Goal: Task Accomplishment & Management: Complete application form

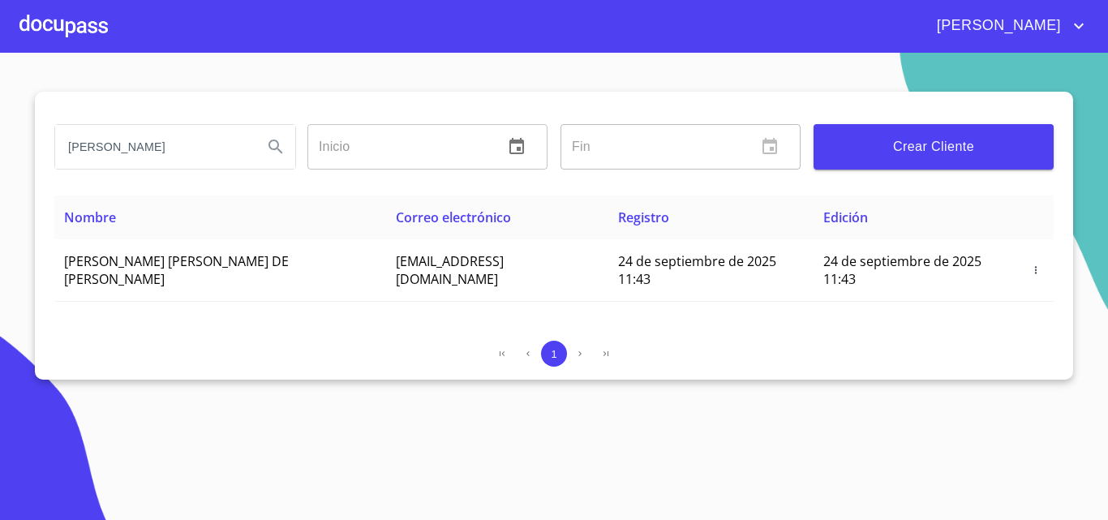
click at [70, 22] on div at bounding box center [63, 26] width 88 height 52
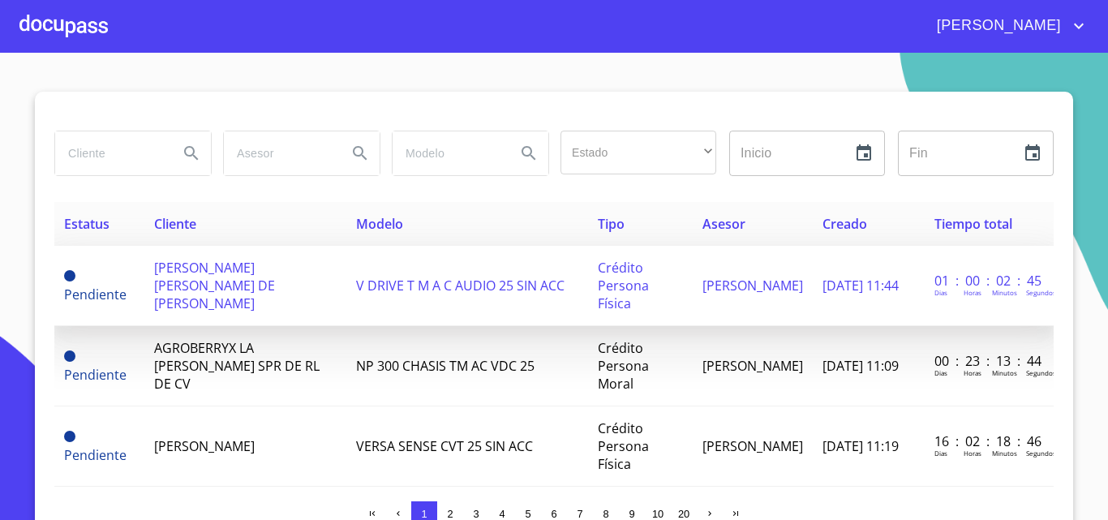
click at [230, 283] on td "[PERSON_NAME] [PERSON_NAME] DE [PERSON_NAME]" at bounding box center [244, 286] width 201 height 80
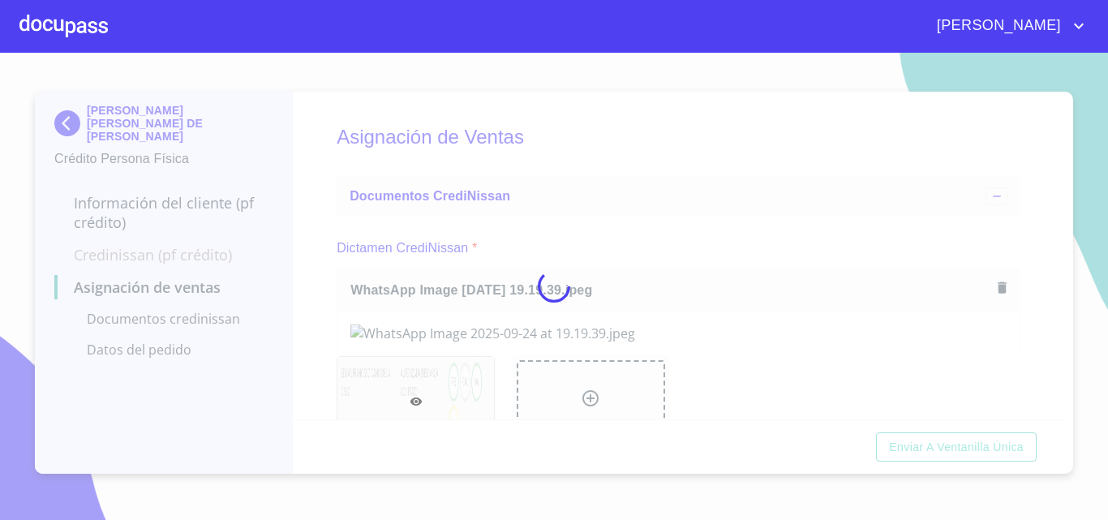
click at [643, 236] on div at bounding box center [554, 286] width 1108 height 467
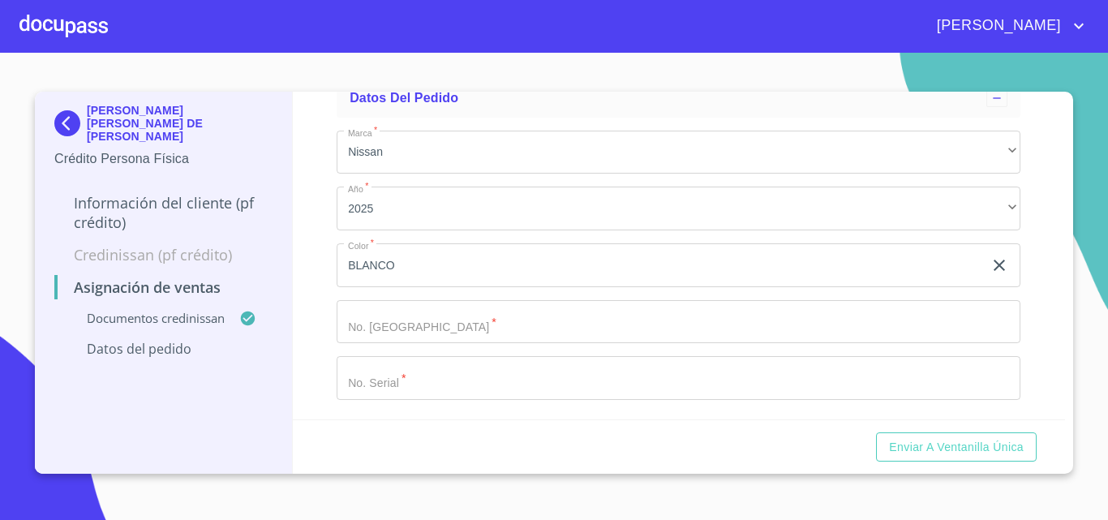
scroll to position [505, 0]
click at [586, 323] on input "Marca   *" at bounding box center [679, 322] width 684 height 44
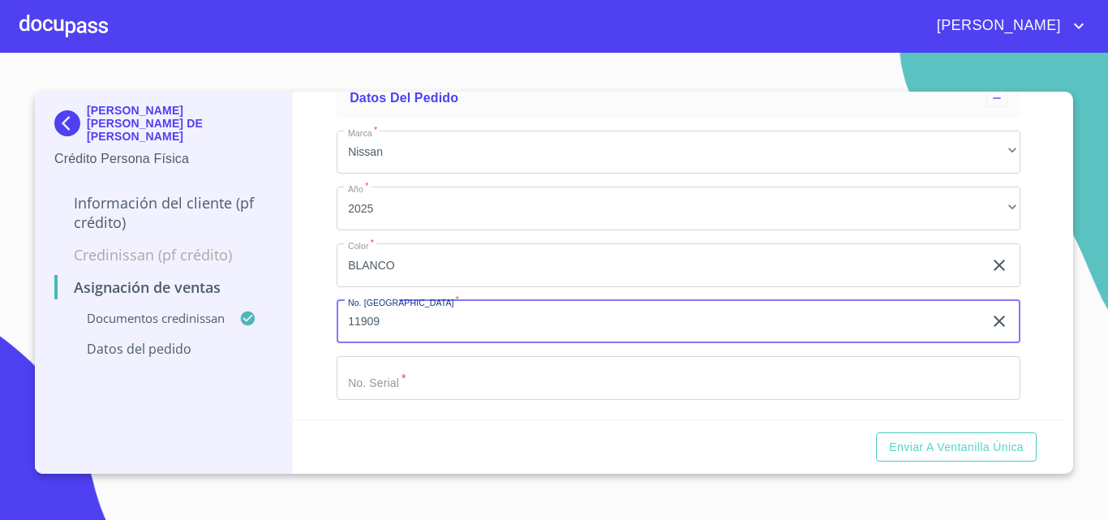
type input "11909"
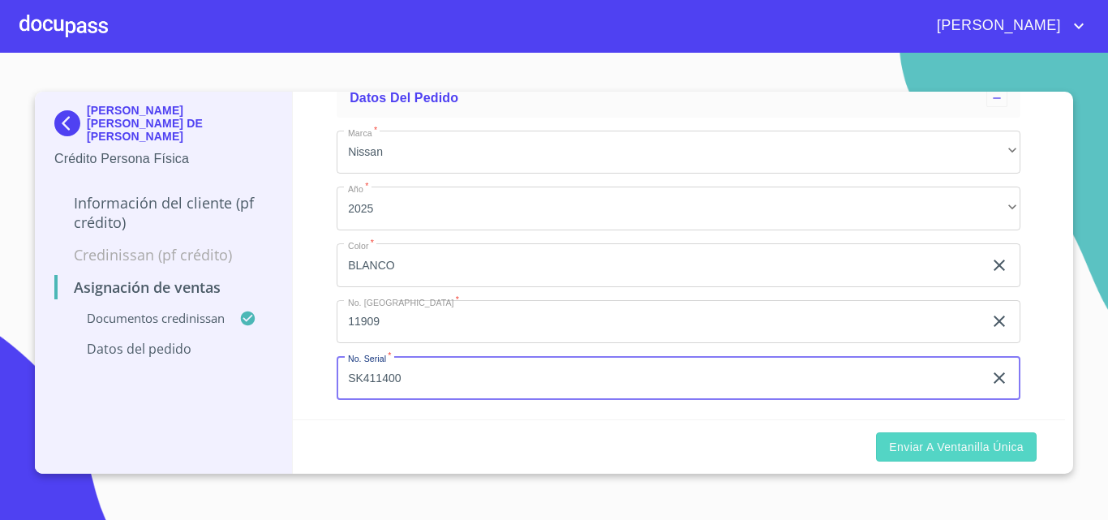
type input "SK411400"
click at [971, 454] on span "Enviar a Ventanilla única" at bounding box center [956, 447] width 135 height 20
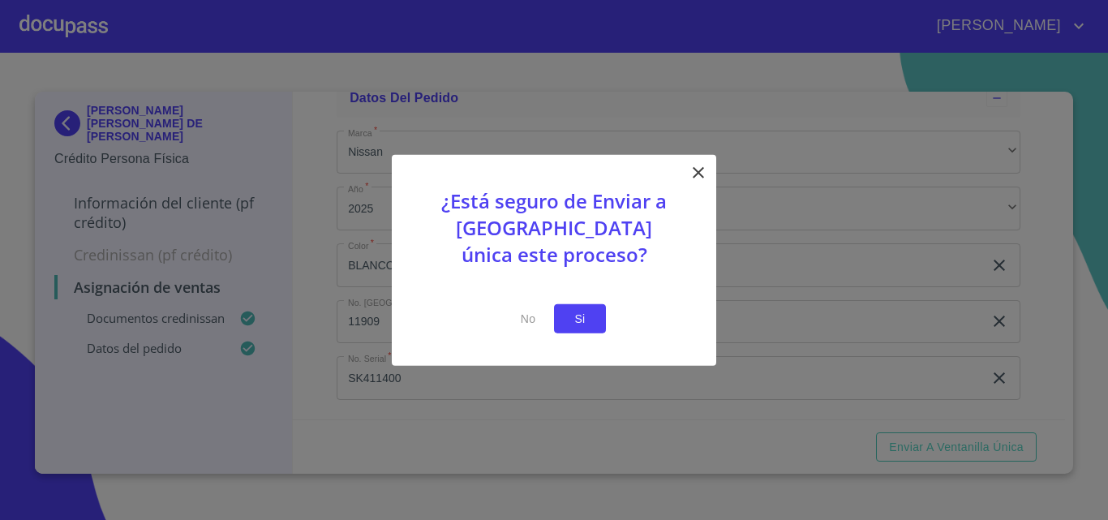
click at [570, 319] on span "Si" at bounding box center [580, 318] width 26 height 20
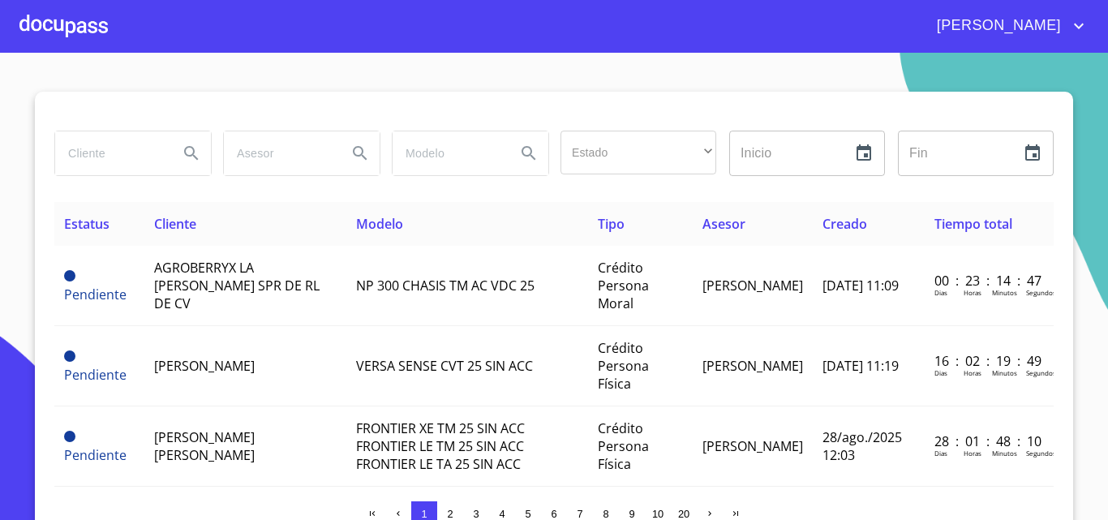
click at [88, 26] on div at bounding box center [63, 26] width 88 height 52
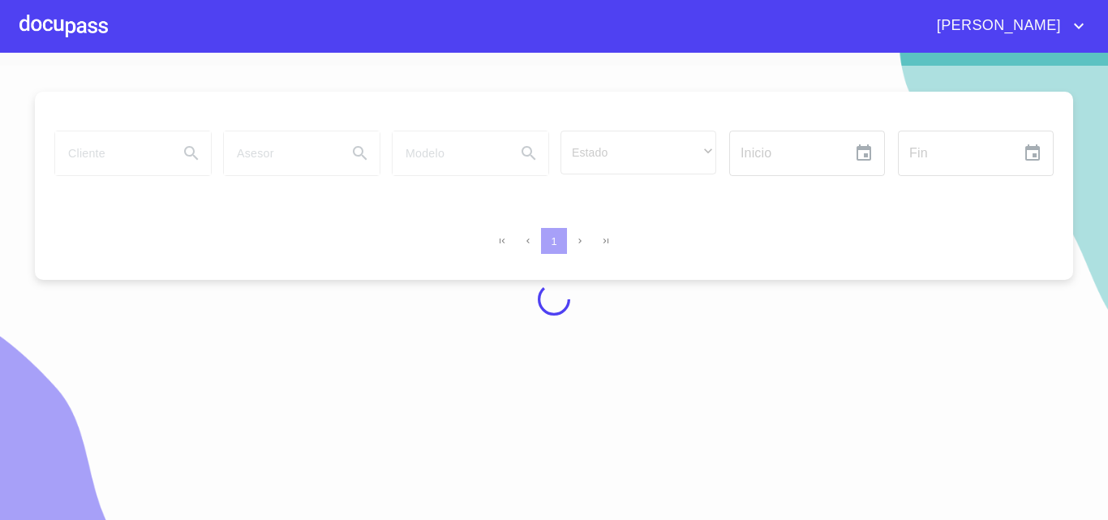
click at [165, 136] on div at bounding box center [554, 299] width 1108 height 467
click at [141, 155] on div at bounding box center [554, 299] width 1108 height 467
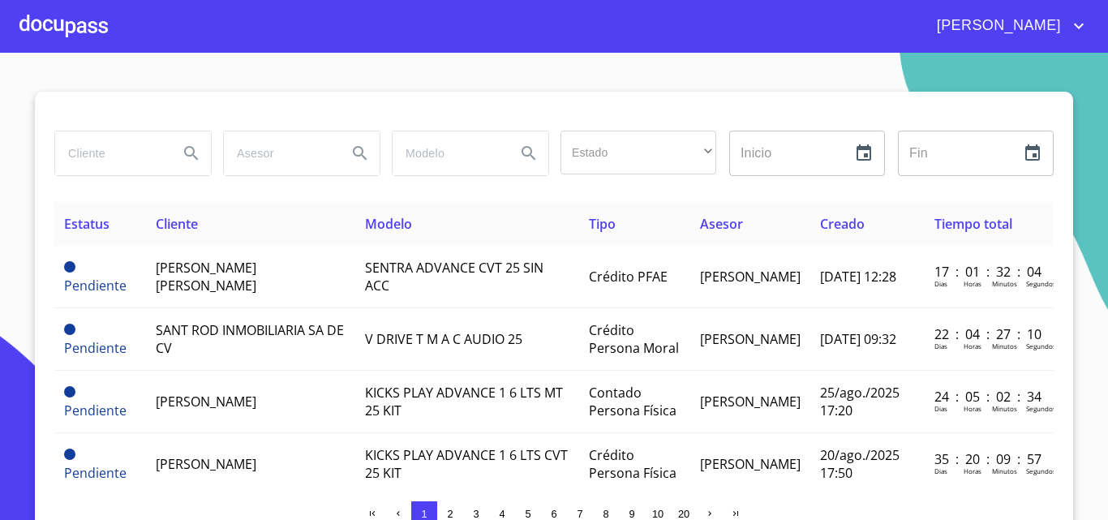
click at [141, 155] on input "search" at bounding box center [110, 153] width 110 height 44
type input "[PERSON_NAME]"
click at [182, 147] on icon "Search" at bounding box center [191, 153] width 19 height 19
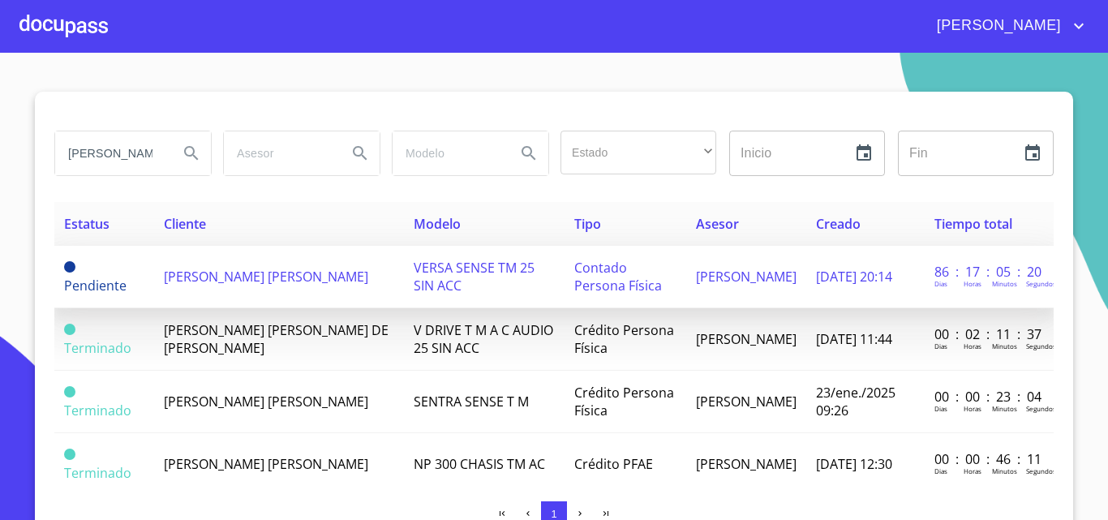
click at [243, 287] on td "[PERSON_NAME] [PERSON_NAME]" at bounding box center [279, 277] width 250 height 62
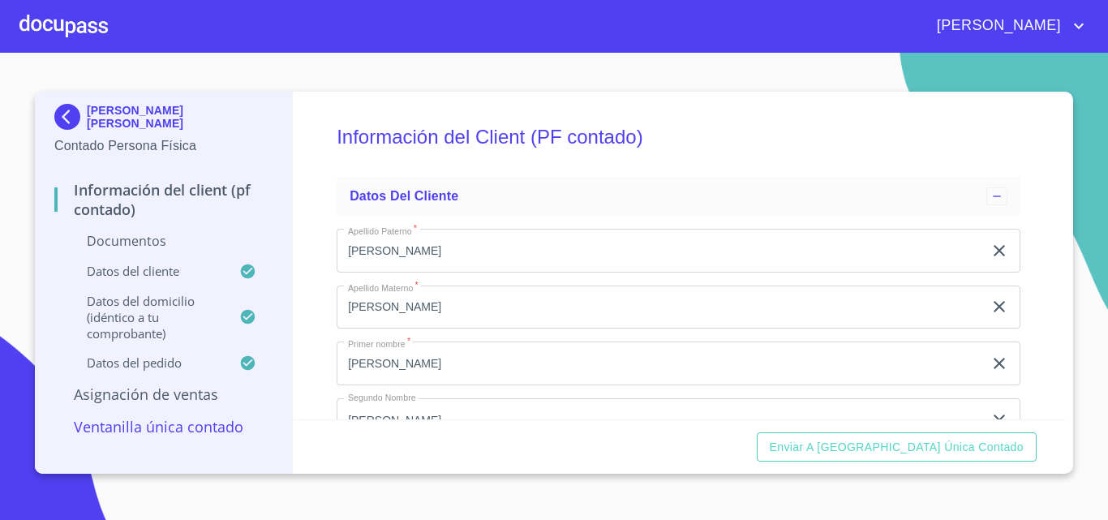
click at [48, 15] on div at bounding box center [63, 26] width 88 height 52
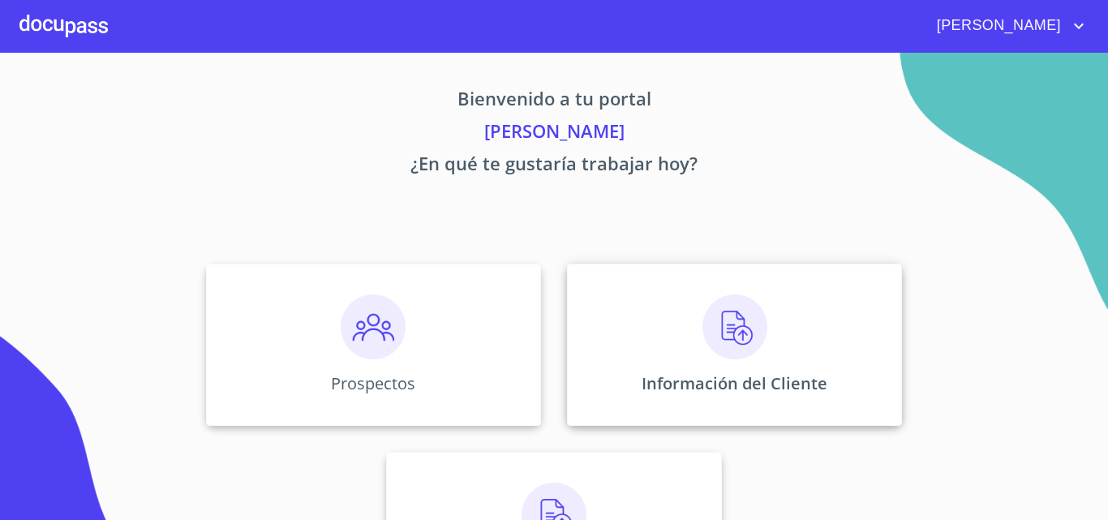
click at [684, 365] on div "Información del Cliente" at bounding box center [734, 345] width 335 height 162
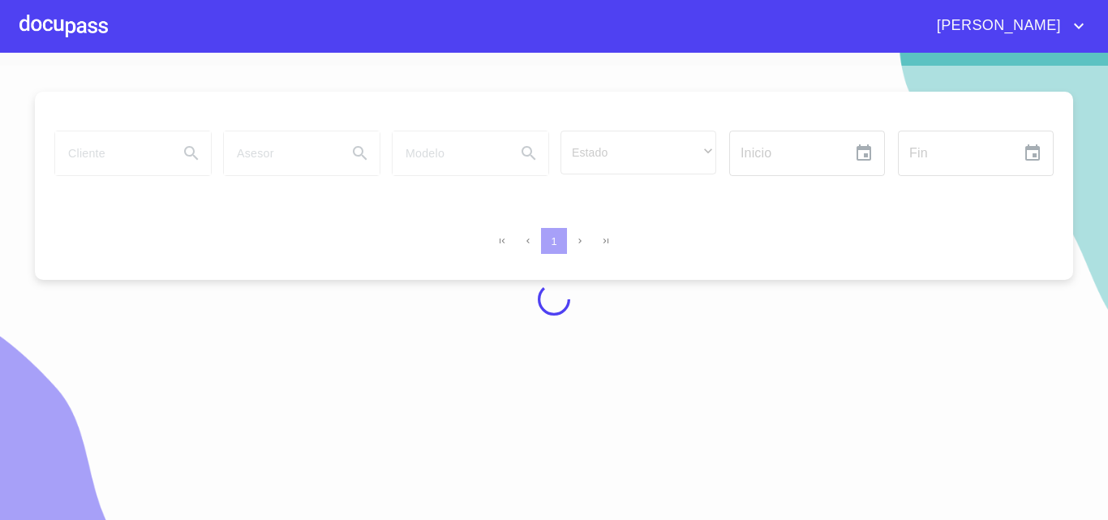
click at [135, 139] on div at bounding box center [554, 299] width 1108 height 467
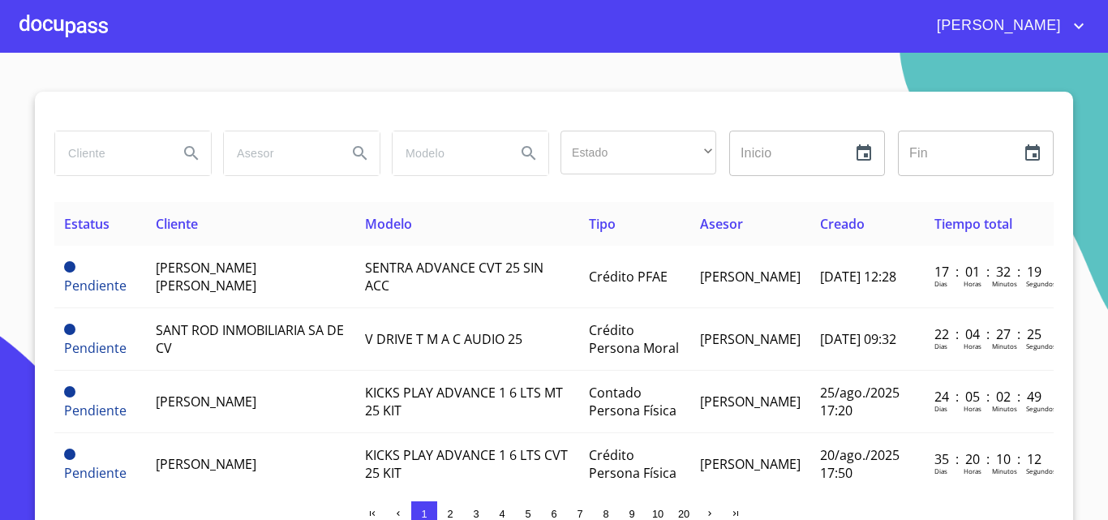
click at [135, 139] on input "search" at bounding box center [110, 153] width 110 height 44
type input "[PERSON_NAME]"
click at [182, 146] on icon "Search" at bounding box center [191, 153] width 19 height 19
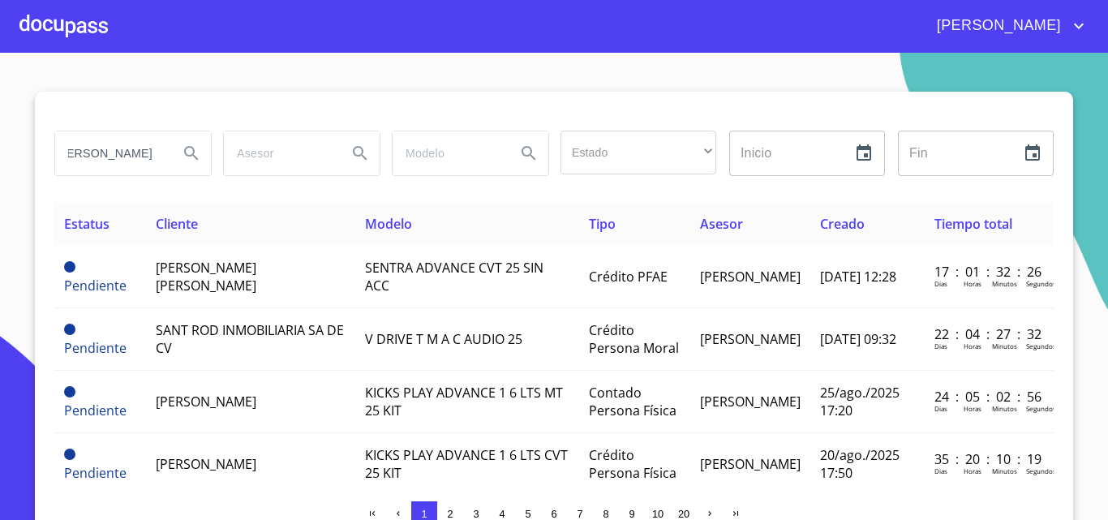
scroll to position [0, 0]
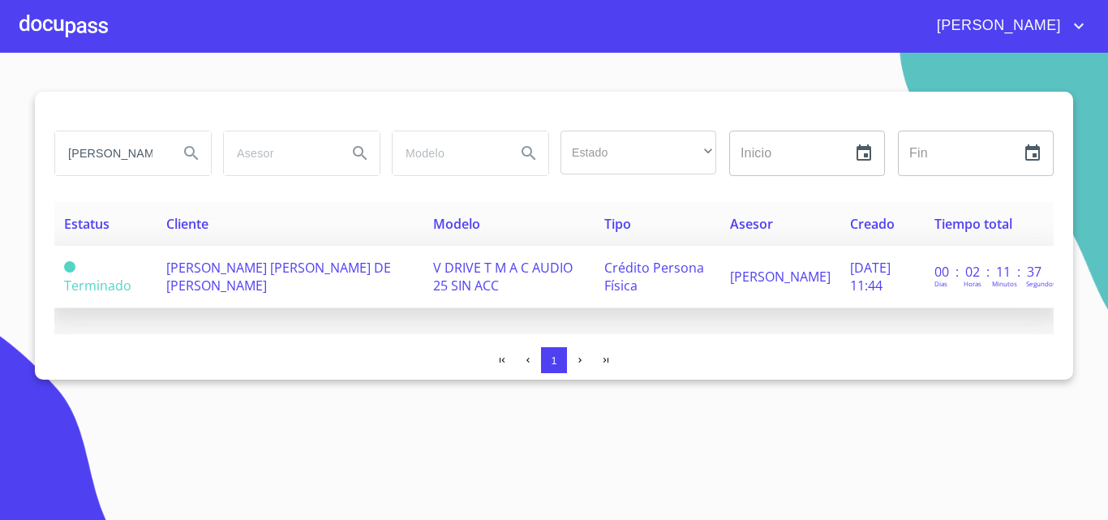
click at [227, 267] on span "[PERSON_NAME] [PERSON_NAME] DE [PERSON_NAME]" at bounding box center [278, 277] width 225 height 36
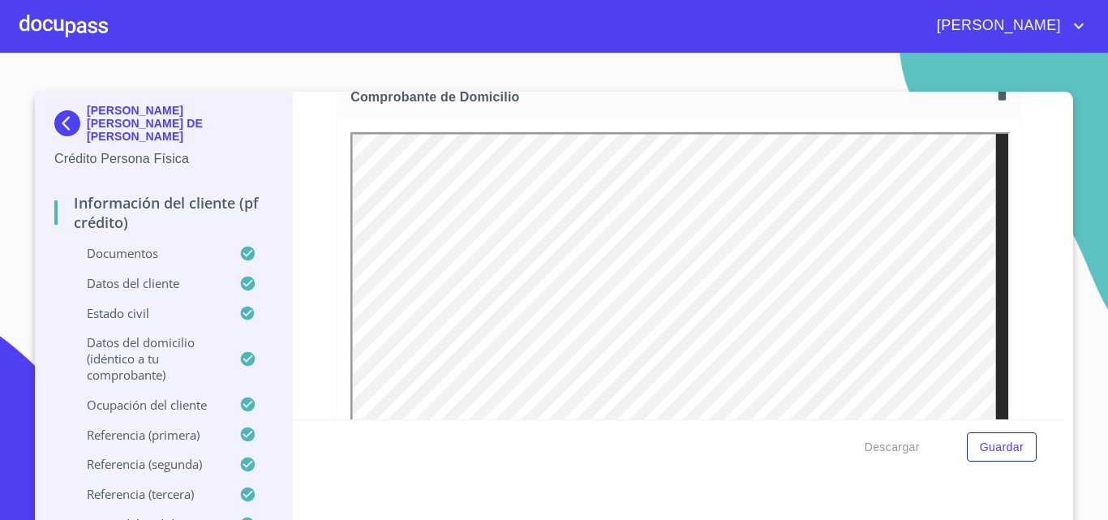
scroll to position [892, 0]
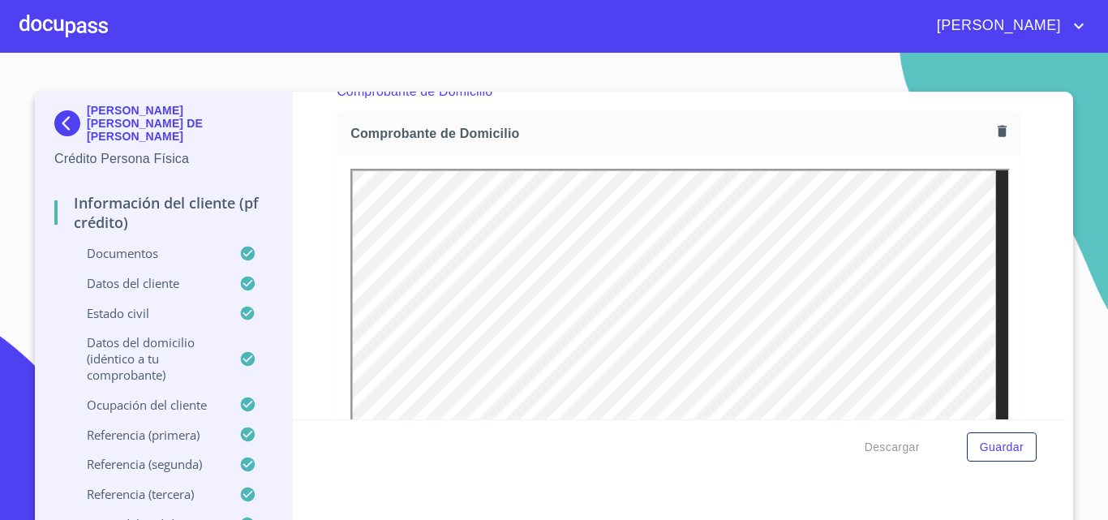
click at [994, 129] on icon "button" at bounding box center [1001, 130] width 15 height 15
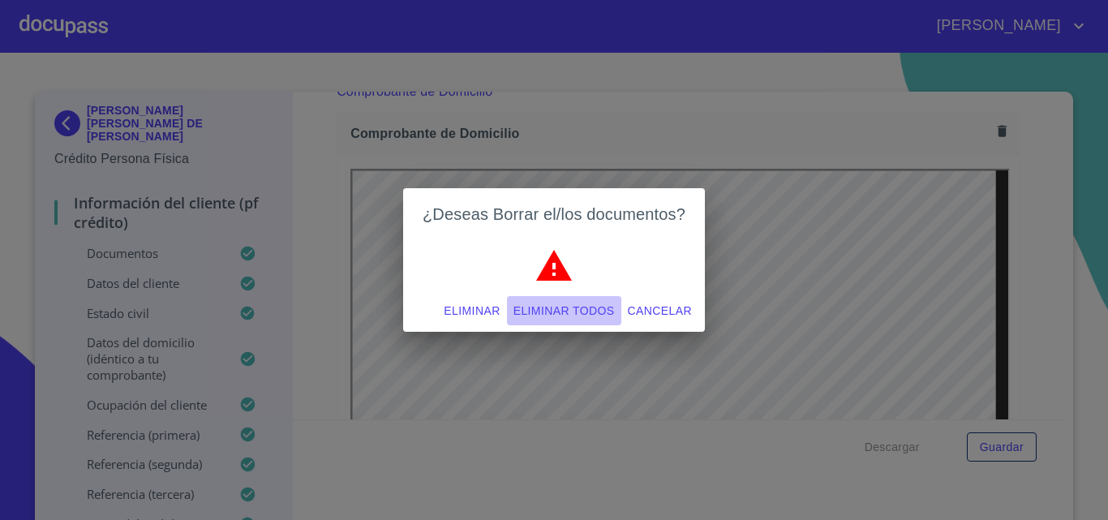
click at [555, 305] on span "Eliminar todos" at bounding box center [563, 311] width 101 height 20
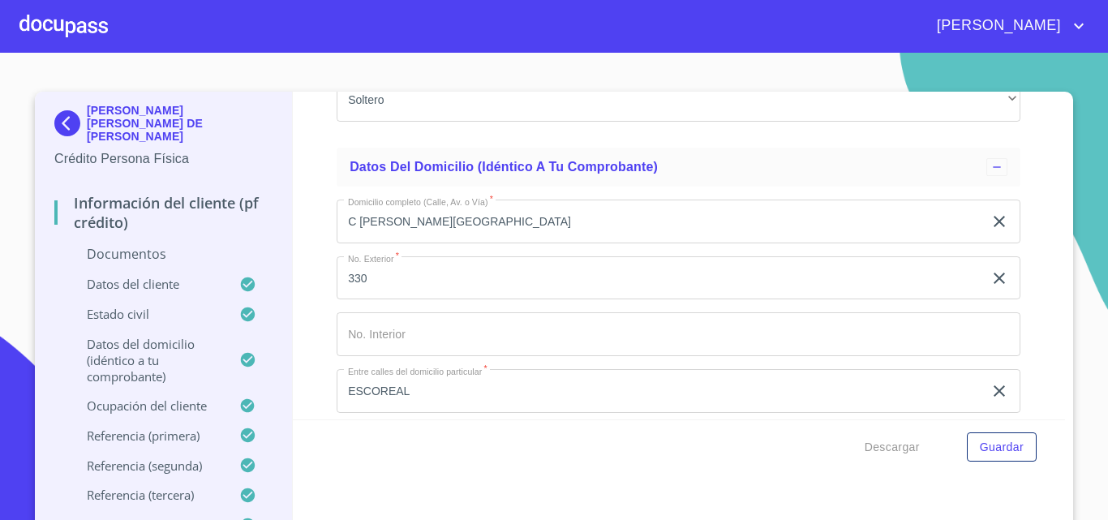
scroll to position [3811, 0]
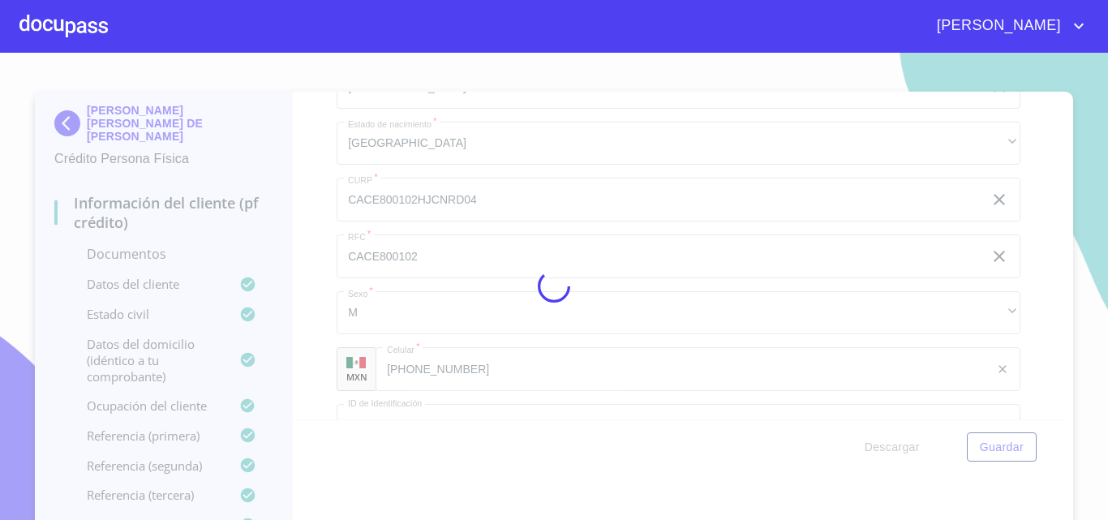
click at [731, 183] on div at bounding box center [554, 286] width 1108 height 467
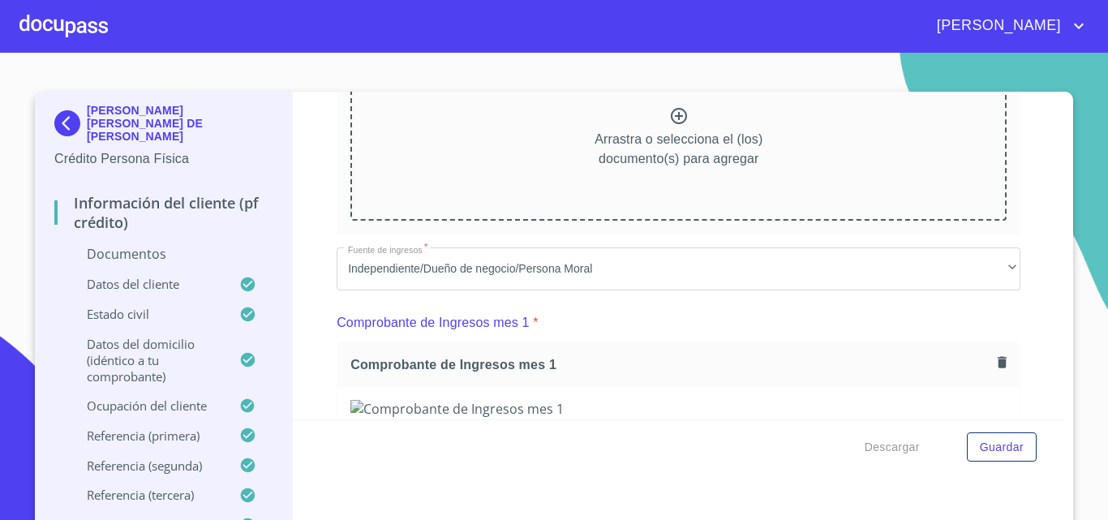
scroll to position [885, 0]
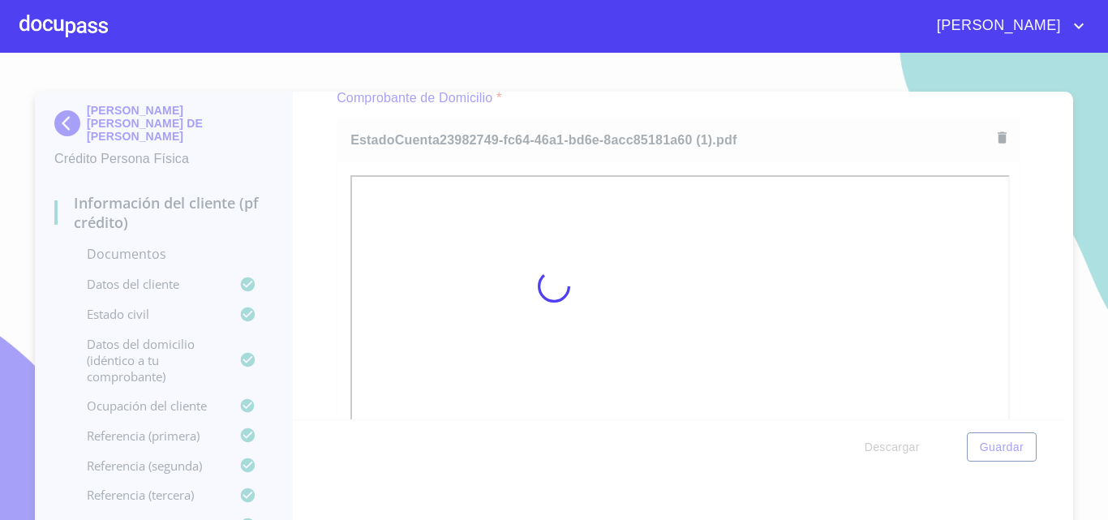
click at [1035, 243] on div at bounding box center [554, 286] width 1108 height 467
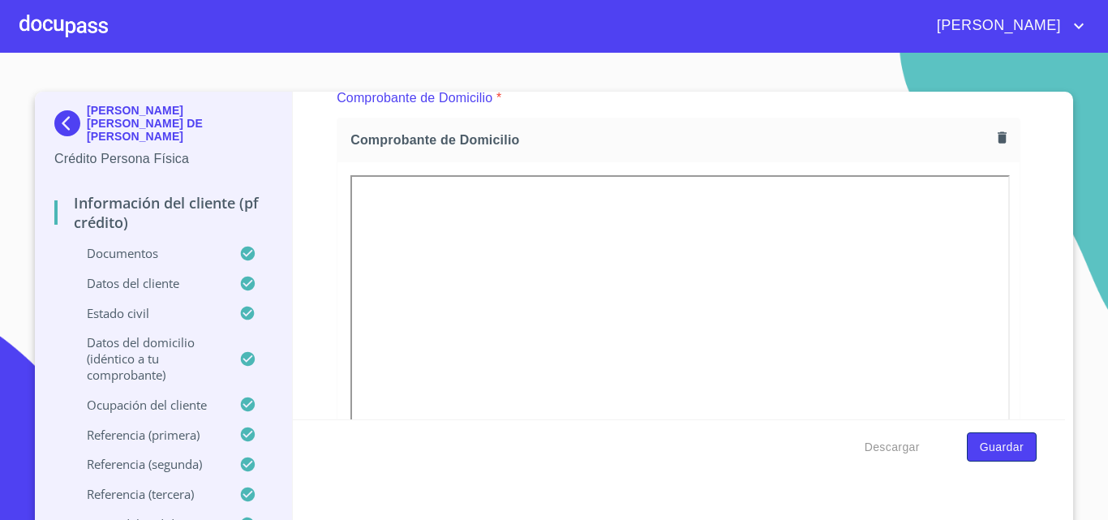
click at [967, 440] on button "Guardar" at bounding box center [1002, 447] width 70 height 30
